Goal: Information Seeking & Learning: Check status

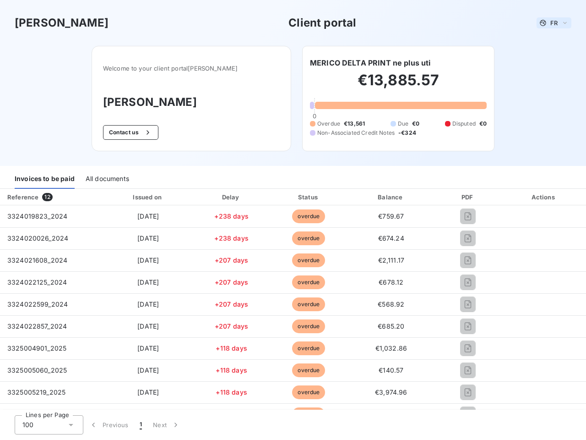
click at [551, 23] on span "FR" at bounding box center [554, 22] width 7 height 7
click at [137, 132] on button "Contact us" at bounding box center [130, 132] width 55 height 15
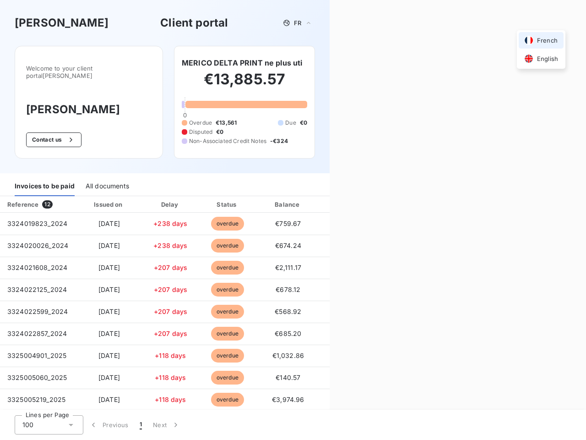
click at [366, 63] on div "Contact us Fill out the form below, and a member of our team will get back to y…" at bounding box center [458, 220] width 257 height 440
click at [44, 179] on div "Invoices to be paid" at bounding box center [45, 186] width 60 height 19
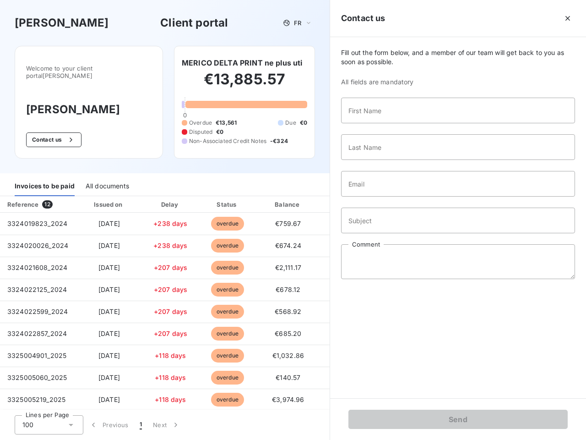
click at [107, 179] on div "All documents" at bounding box center [108, 186] width 44 height 19
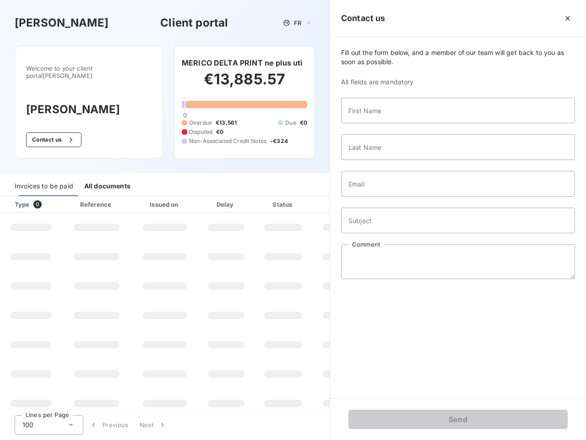
click at [51, 200] on div at bounding box center [55, 204] width 9 height 9
click at [146, 200] on div "Issued on" at bounding box center [164, 204] width 63 height 9
click at [229, 200] on div "Delay" at bounding box center [226, 204] width 52 height 9
click at [305, 200] on div at bounding box center [305, 204] width 9 height 9
click at [386, 197] on div "Fill out the form below, and a member of our team will get back to you as soon …" at bounding box center [458, 217] width 256 height 361
